Goal: Check status: Check status

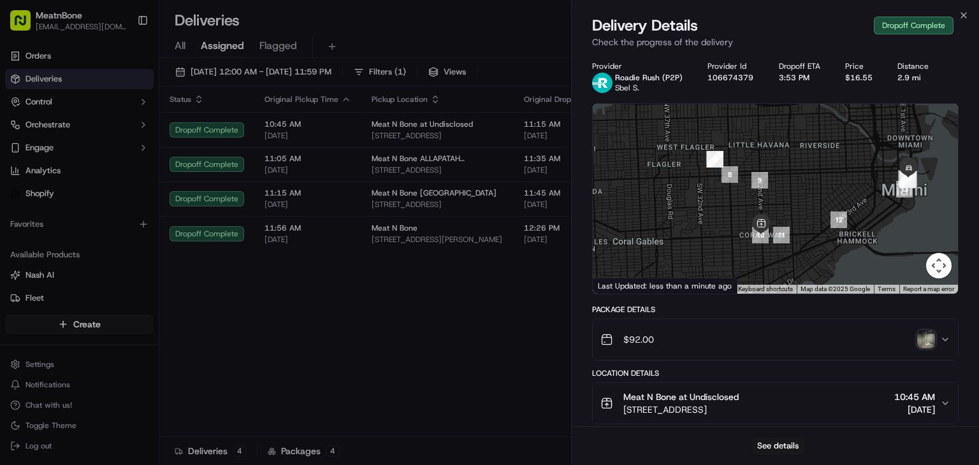
click at [931, 332] on img "button" at bounding box center [926, 340] width 18 height 18
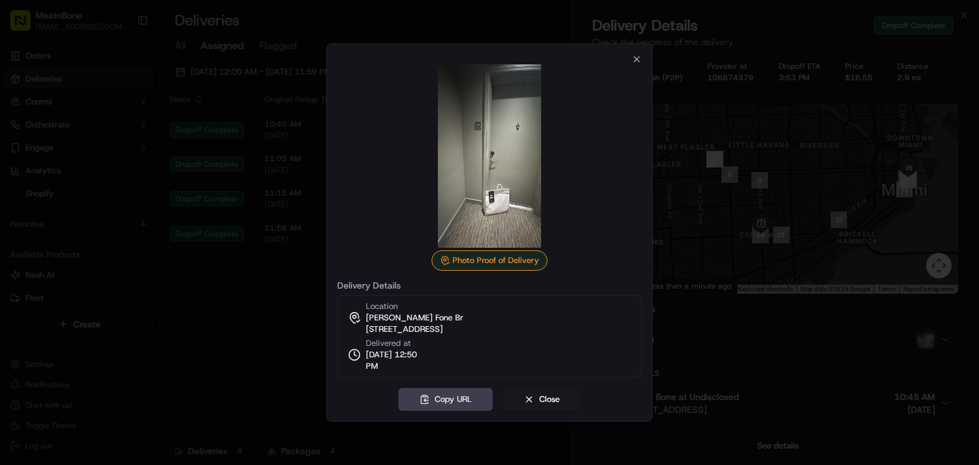
click at [247, 342] on div at bounding box center [489, 232] width 979 height 465
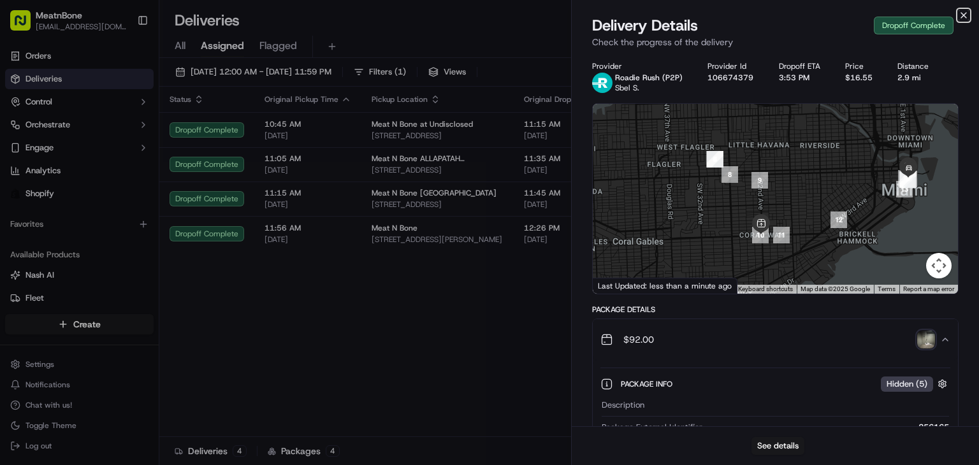
click at [968, 18] on icon "button" at bounding box center [964, 15] width 10 height 10
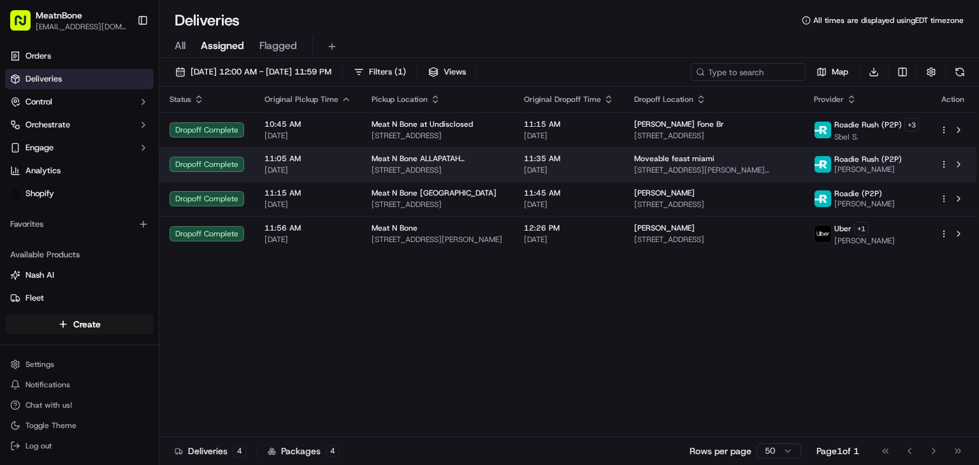
click at [747, 159] on div "Moveable feast miami" at bounding box center [713, 159] width 159 height 10
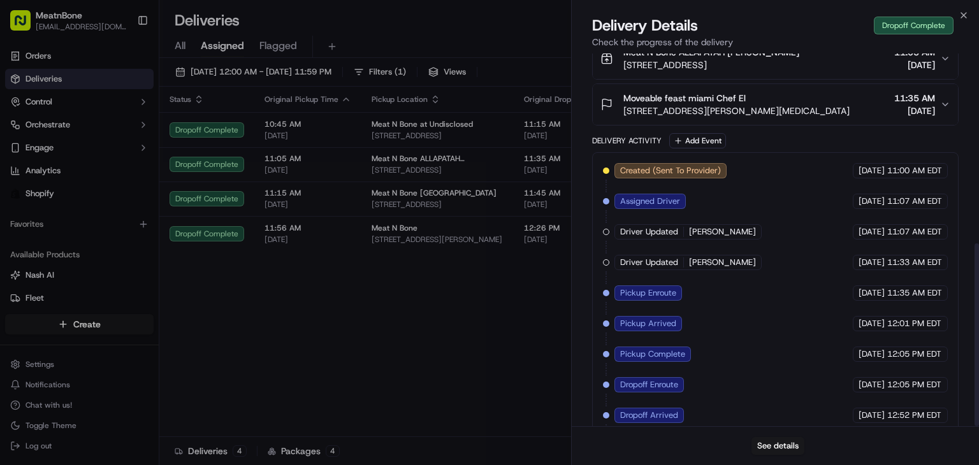
scroll to position [388, 0]
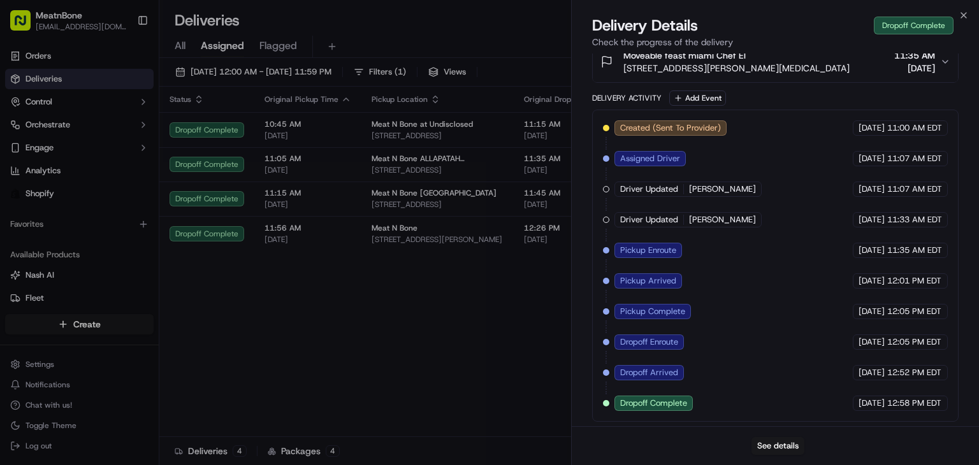
click at [785, 455] on button "See details" at bounding box center [778, 446] width 53 height 18
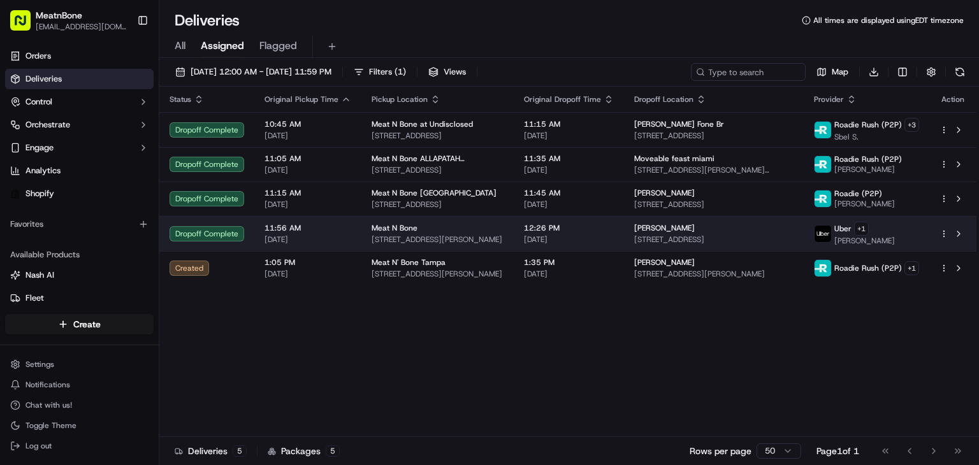
drag, startPoint x: 517, startPoint y: 332, endPoint x: 561, endPoint y: 244, distance: 98.4
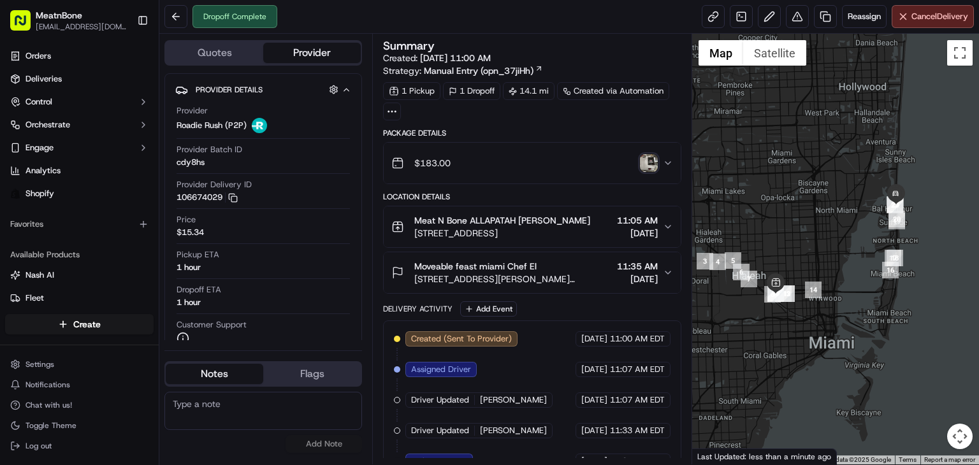
click at [646, 159] on img "button" at bounding box center [649, 163] width 18 height 18
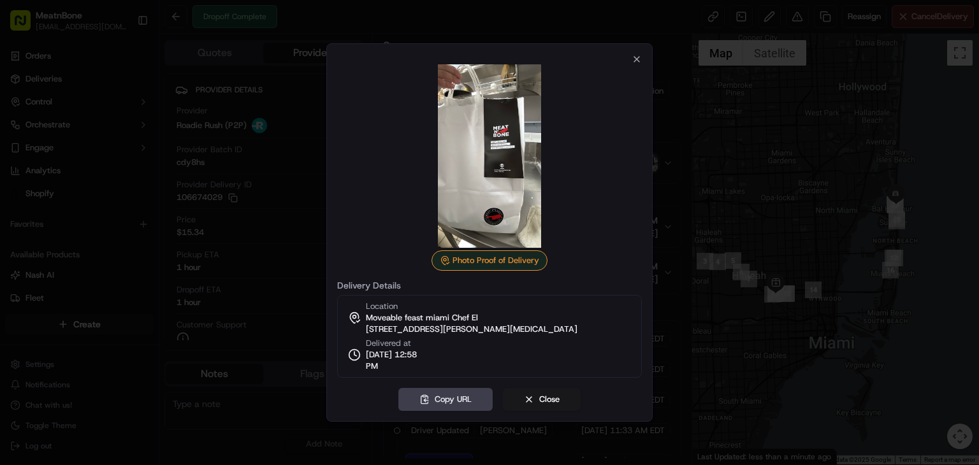
click at [495, 115] on img at bounding box center [490, 156] width 184 height 184
click at [537, 397] on button "Close" at bounding box center [542, 399] width 78 height 23
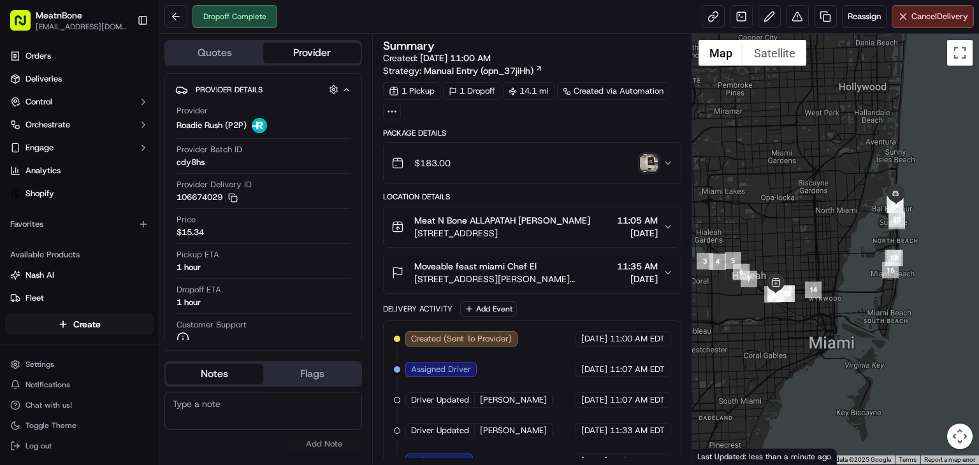
scroll to position [184, 0]
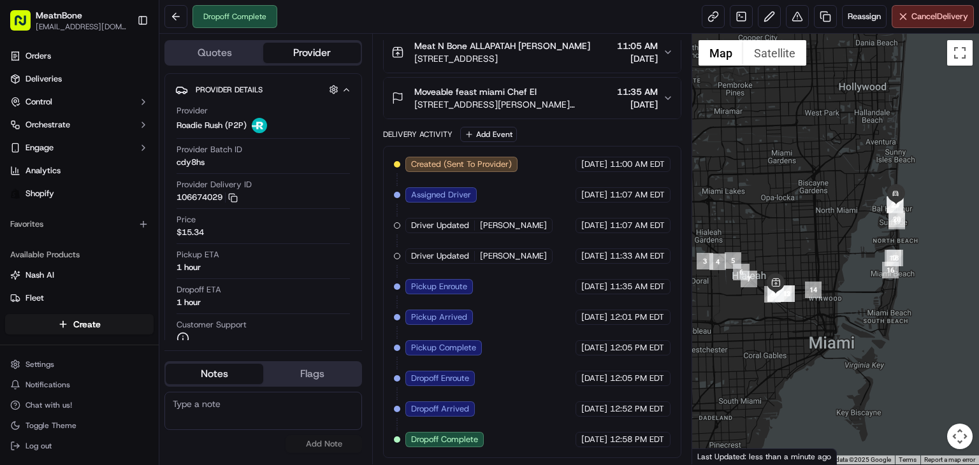
click at [873, 194] on div at bounding box center [835, 249] width 287 height 431
